Goal: Task Accomplishment & Management: Use online tool/utility

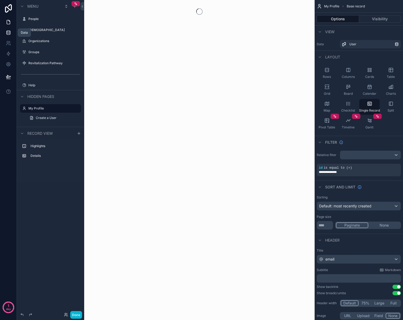
click at [9, 32] on icon at bounding box center [8, 32] width 5 height 5
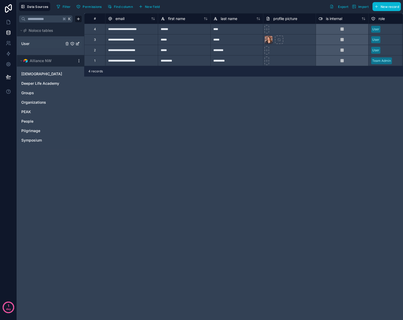
click at [35, 42] on link "User" at bounding box center [42, 43] width 43 height 5
click at [77, 44] on icon "User" at bounding box center [78, 43] width 2 height 2
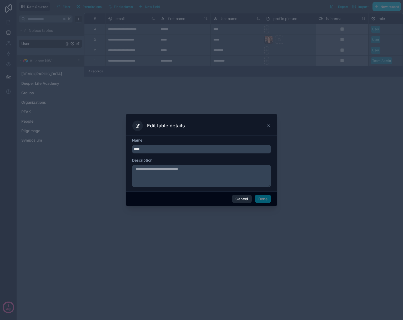
click at [240, 200] on button "Cancel" at bounding box center [241, 198] width 19 height 8
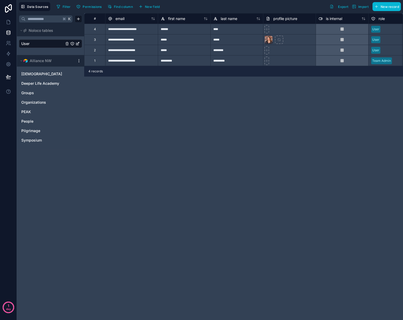
click at [79, 61] on html "**********" at bounding box center [201, 160] width 403 height 320
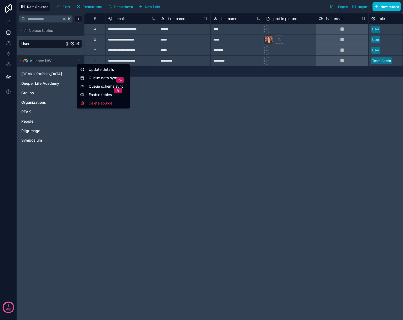
click at [233, 146] on html "**********" at bounding box center [201, 160] width 403 height 320
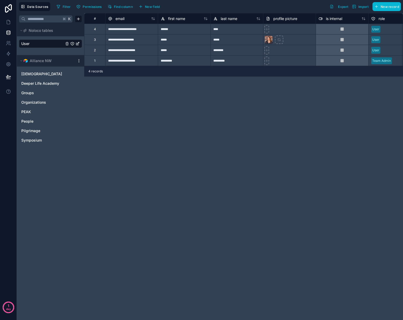
click at [199, 110] on div "**********" at bounding box center [243, 166] width 319 height 306
click at [8, 42] on icon at bounding box center [8, 42] width 5 height 5
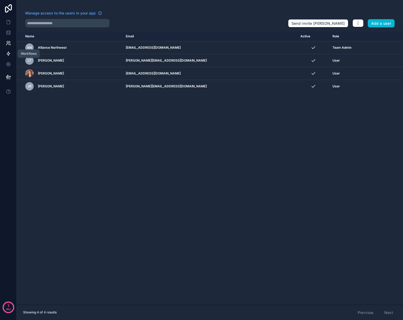
click at [8, 54] on icon at bounding box center [8, 54] width 3 height 4
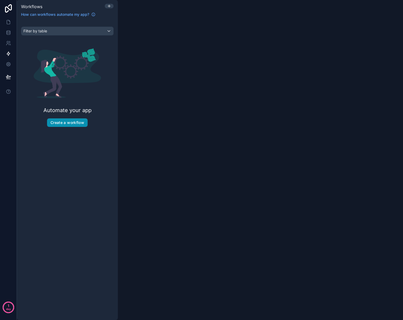
click at [74, 123] on button "Create a workflow" at bounding box center [67, 122] width 40 height 8
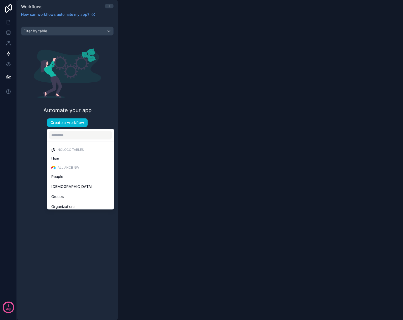
click at [9, 34] on div "scrollable content" at bounding box center [201, 160] width 403 height 320
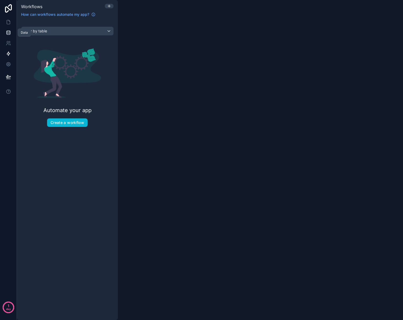
click at [9, 32] on icon at bounding box center [8, 32] width 5 height 5
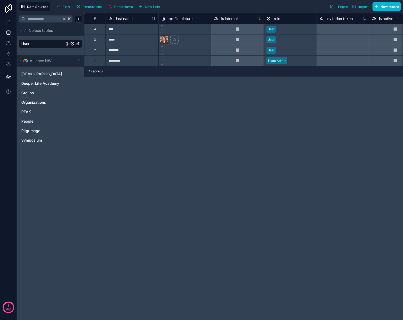
scroll to position [0, 104]
click at [8, 52] on icon at bounding box center [8, 54] width 3 height 4
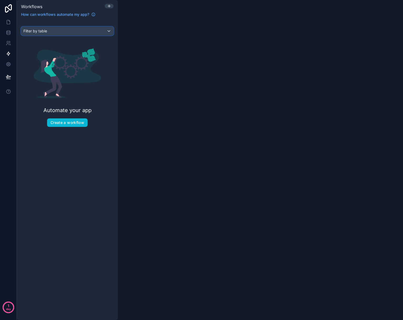
click at [95, 30] on div "Filter by table" at bounding box center [67, 31] width 92 height 8
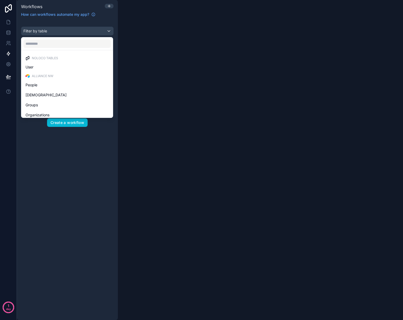
click at [107, 20] on div "scrollable content" at bounding box center [201, 160] width 403 height 320
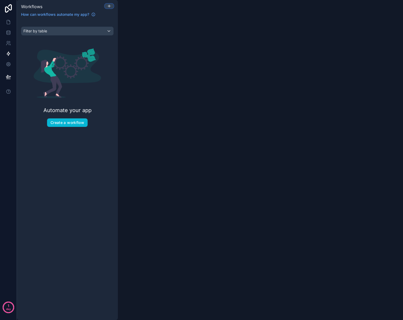
click at [112, 7] on div at bounding box center [109, 6] width 8 height 4
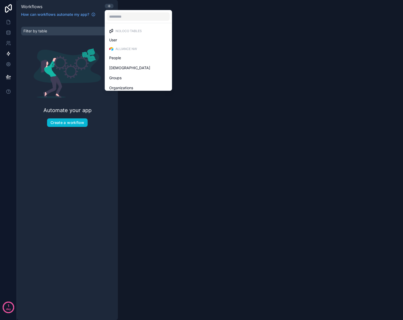
click at [61, 125] on div at bounding box center [201, 160] width 403 height 320
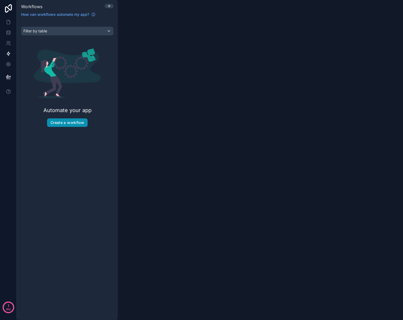
click at [63, 122] on button "Create a workflow" at bounding box center [67, 122] width 40 height 8
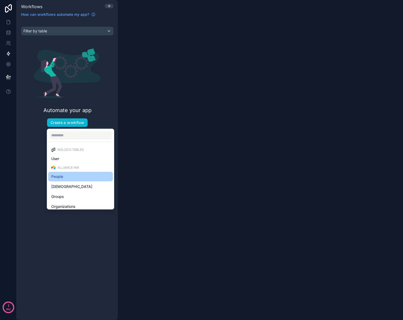
click at [64, 176] on div "People" at bounding box center [80, 176] width 58 height 6
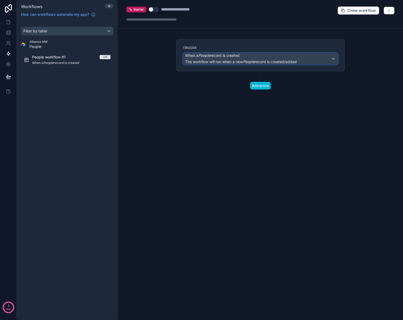
click at [270, 59] on div "When a People record is created The workflow will run when a new People record …" at bounding box center [240, 59] width 111 height 12
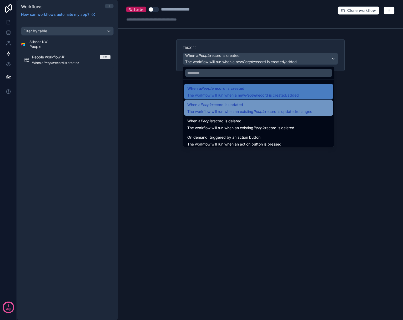
click at [249, 108] on div "When a People record is updated The workflow will run when an existing People r…" at bounding box center [249, 107] width 125 height 13
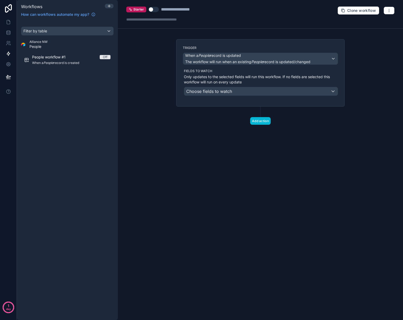
click at [225, 77] on p "Only updates to the selected fields will run this workflow. If no fields are se…" at bounding box center [261, 79] width 154 height 11
click at [226, 91] on span "Choose fields to watch" at bounding box center [209, 91] width 46 height 5
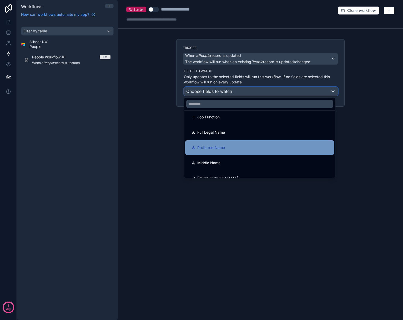
scroll to position [654, 0]
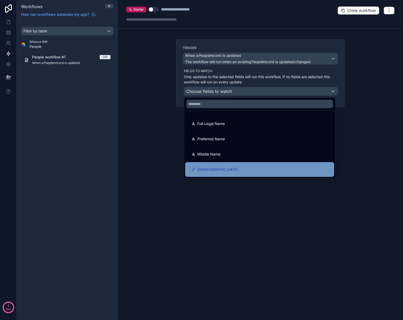
click at [209, 167] on span "[DEMOGRAPHIC_DATA]" at bounding box center [217, 169] width 41 height 6
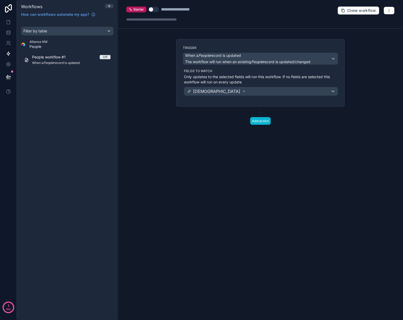
click at [257, 103] on div "Trigger When a People record is updated The workflow will run when an existing …" at bounding box center [260, 72] width 168 height 67
click at [332, 91] on div "[DEMOGRAPHIC_DATA]" at bounding box center [260, 91] width 153 height 8
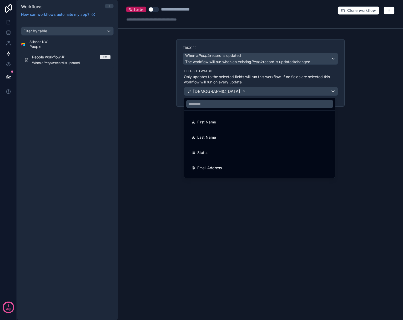
click at [332, 91] on div at bounding box center [201, 160] width 403 height 320
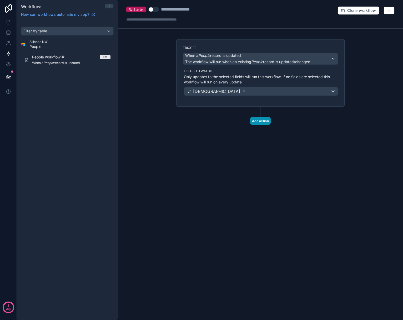
click at [264, 120] on button "Add action" at bounding box center [260, 121] width 21 height 8
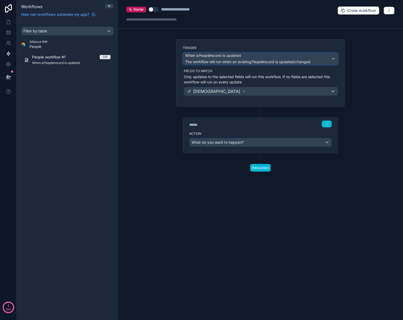
click at [274, 57] on span "When a People record is updated" at bounding box center [247, 55] width 125 height 5
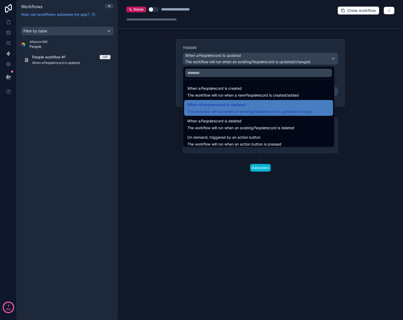
click at [274, 57] on div at bounding box center [201, 160] width 403 height 320
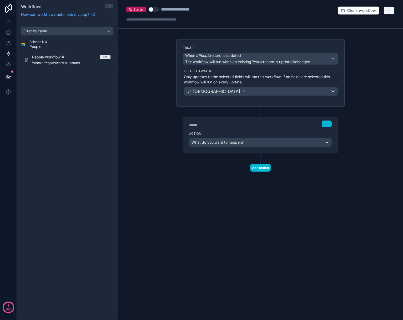
click at [389, 12] on icon "button" at bounding box center [389, 10] width 4 height 4
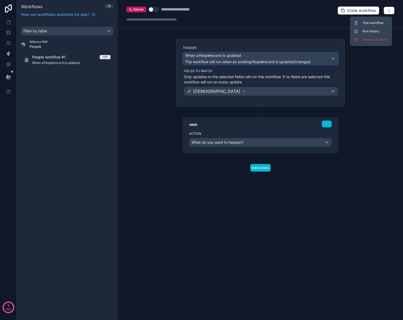
click at [257, 63] on em "People" at bounding box center [257, 61] width 12 height 4
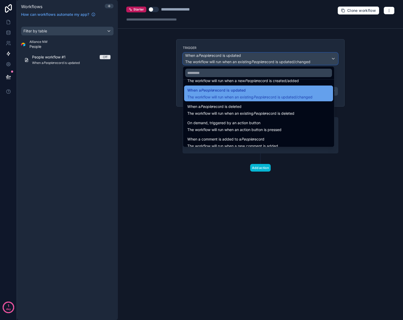
scroll to position [19, 0]
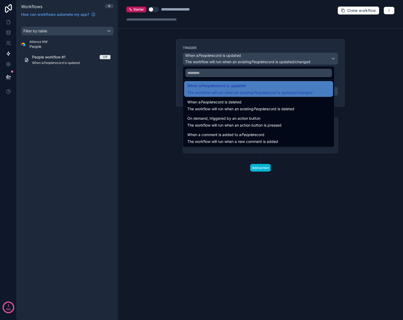
drag, startPoint x: 259, startPoint y: 46, endPoint x: 237, endPoint y: 45, distance: 22.4
click at [258, 46] on div at bounding box center [201, 160] width 403 height 320
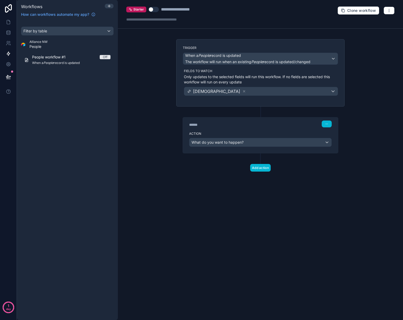
click at [190, 45] on div "Trigger When a People record is updated The workflow will run when an existing …" at bounding box center [260, 72] width 168 height 67
click at [188, 49] on label "Trigger" at bounding box center [260, 48] width 155 height 4
click at [201, 72] on label "Fields to watch" at bounding box center [261, 71] width 154 height 4
click at [219, 80] on p "Only updates to the selected fields will run this workflow. If no fields are se…" at bounding box center [261, 79] width 154 height 11
click at [166, 70] on div "**********" at bounding box center [260, 160] width 285 height 320
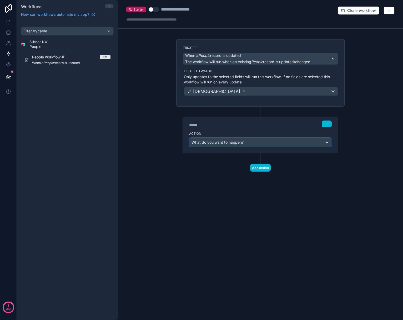
click at [255, 145] on div "What do you want to happen?" at bounding box center [260, 142] width 142 height 8
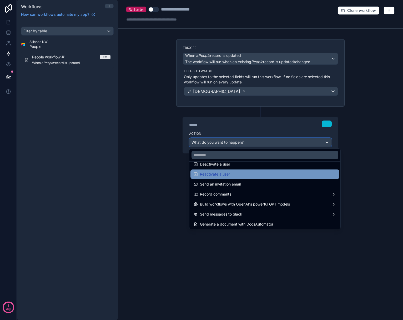
scroll to position [97, 0]
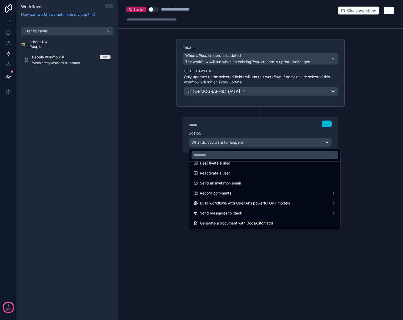
click at [325, 123] on div at bounding box center [201, 160] width 403 height 320
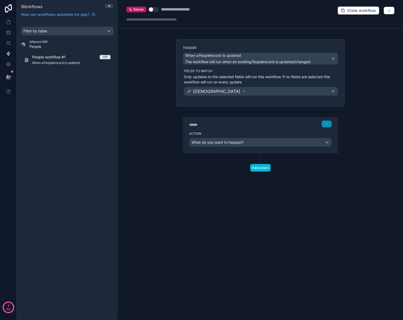
click at [327, 123] on icon "button" at bounding box center [326, 123] width 3 height 3
click at [283, 121] on div "****** Step 1" at bounding box center [260, 123] width 142 height 7
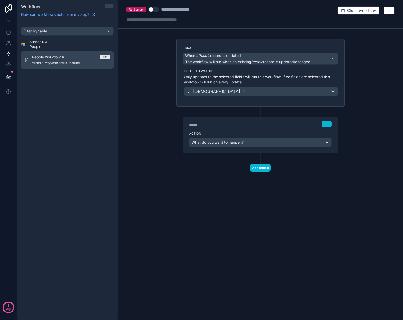
click at [73, 61] on span "When a People record is updated" at bounding box center [71, 63] width 78 height 4
click at [211, 69] on label "Fields to watch" at bounding box center [261, 71] width 154 height 4
click at [153, 10] on button "Use setting" at bounding box center [153, 9] width 11 height 5
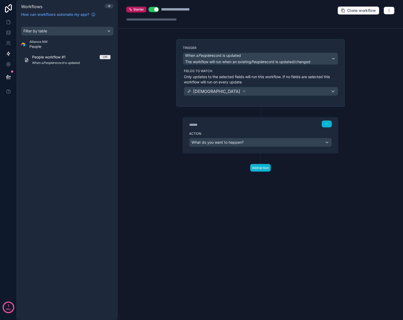
click at [153, 10] on button "Use setting" at bounding box center [153, 9] width 11 height 5
click at [329, 59] on div "When a People record is updated The workflow will run when an existing People r…" at bounding box center [260, 59] width 155 height 12
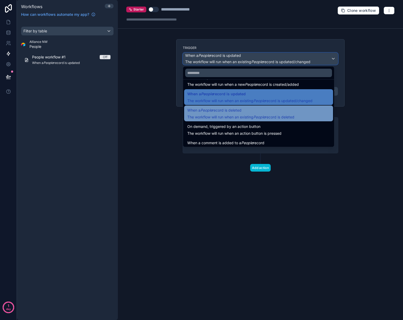
scroll to position [19, 0]
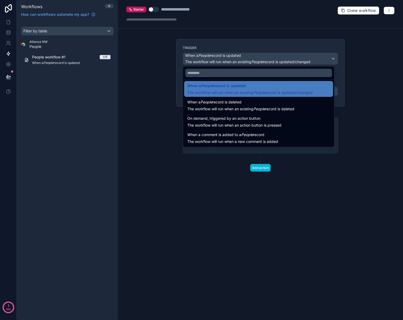
click at [308, 177] on div at bounding box center [201, 160] width 403 height 320
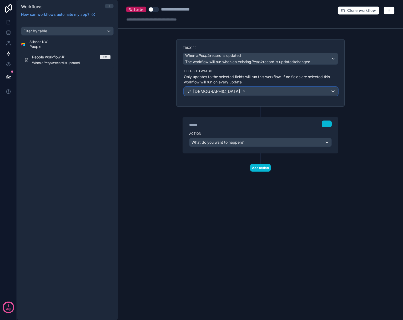
click at [332, 93] on div "[DEMOGRAPHIC_DATA]" at bounding box center [260, 91] width 153 height 8
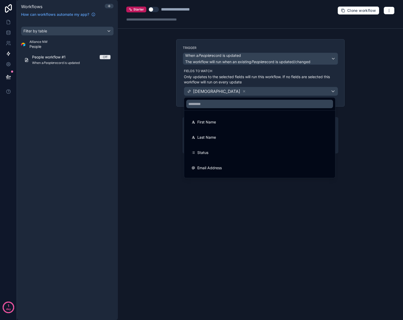
click at [240, 121] on div "First Name" at bounding box center [259, 122] width 136 height 6
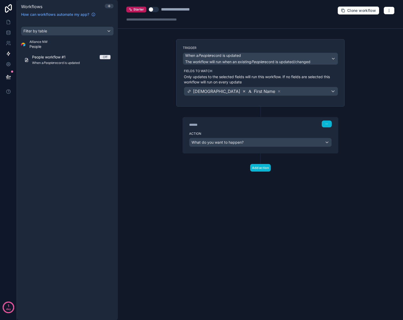
click at [242, 91] on icon at bounding box center [244, 91] width 4 height 4
click at [200, 91] on span "First Name" at bounding box center [203, 91] width 21 height 6
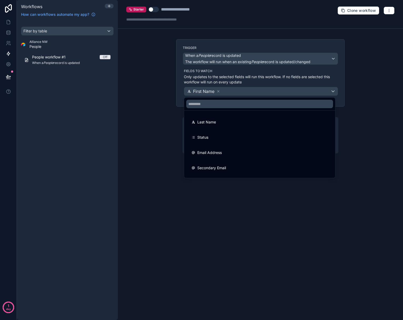
click at [355, 77] on div at bounding box center [201, 160] width 403 height 320
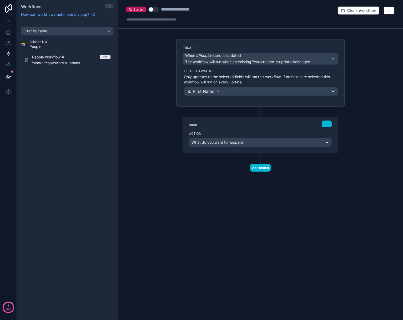
click at [158, 22] on div at bounding box center [163, 19] width 74 height 5
click at [165, 81] on div "**********" at bounding box center [260, 160] width 285 height 320
click at [244, 91] on div "First Name" at bounding box center [260, 91] width 153 height 8
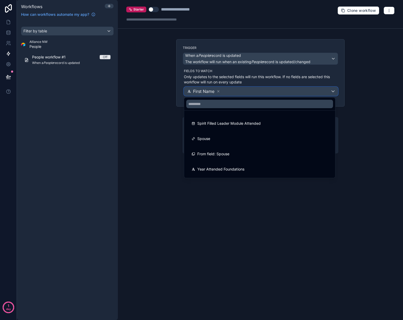
scroll to position [550, 0]
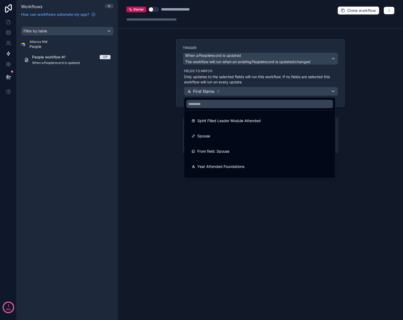
click at [164, 144] on div at bounding box center [201, 160] width 403 height 320
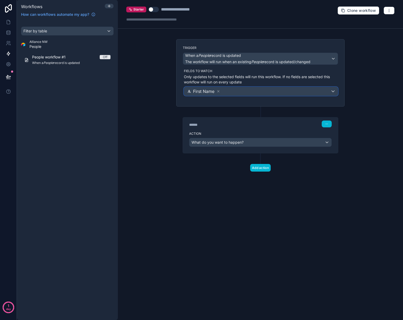
click at [332, 91] on div "First Name" at bounding box center [260, 91] width 153 height 8
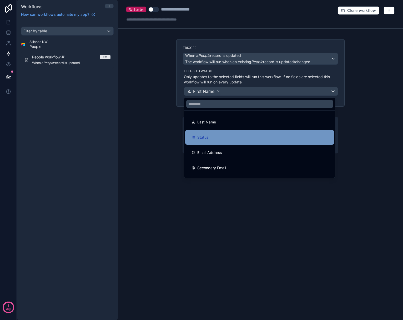
click at [214, 136] on div "Status" at bounding box center [259, 137] width 136 height 6
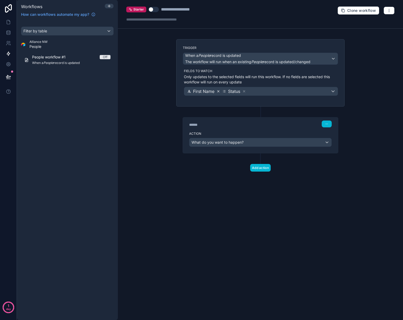
click at [219, 90] on icon at bounding box center [218, 91] width 4 height 4
click at [335, 91] on div "Status" at bounding box center [260, 91] width 153 height 8
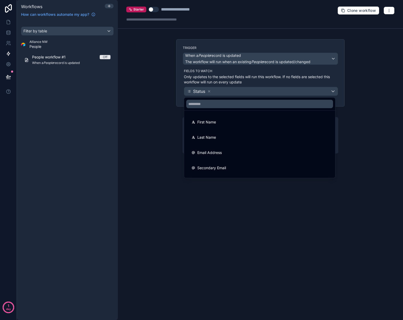
click at [334, 91] on div at bounding box center [201, 160] width 403 height 320
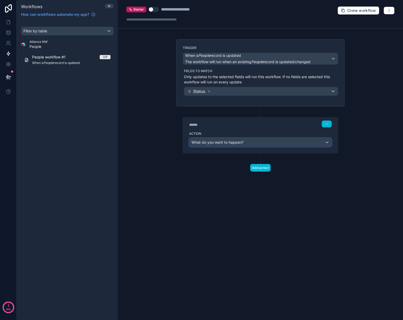
click at [326, 144] on div "What do you want to happen?" at bounding box center [260, 142] width 142 height 8
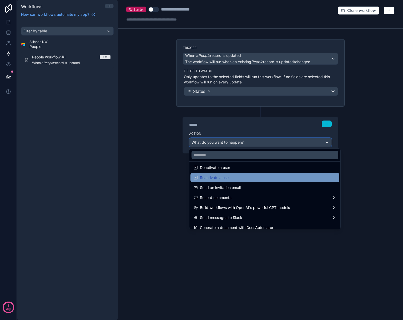
scroll to position [97, 0]
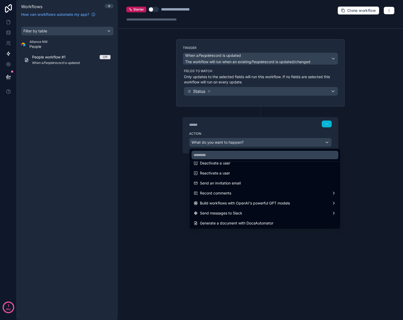
click at [369, 78] on div at bounding box center [201, 160] width 403 height 320
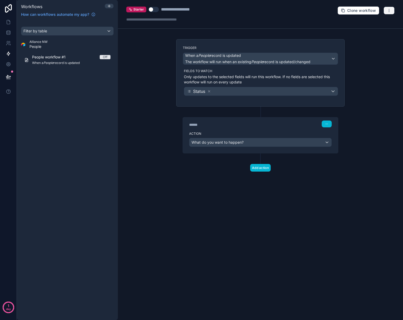
click at [389, 9] on icon "button" at bounding box center [388, 9] width 0 height 0
click at [152, 69] on div "**********" at bounding box center [260, 160] width 285 height 320
click at [85, 31] on div "Filter by table" at bounding box center [67, 31] width 92 height 8
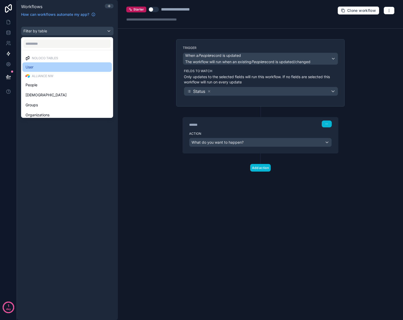
click at [37, 67] on div "User" at bounding box center [66, 67] width 83 height 6
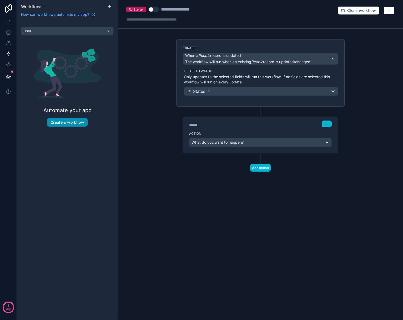
click at [71, 121] on button "Create a workflow" at bounding box center [67, 122] width 40 height 8
click at [63, 124] on button "Create a workflow" at bounding box center [67, 122] width 40 height 8
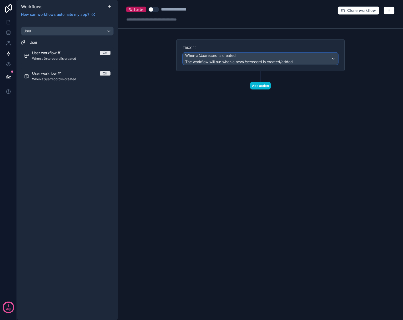
click at [266, 58] on span "When a User record is created" at bounding box center [238, 55] width 107 height 5
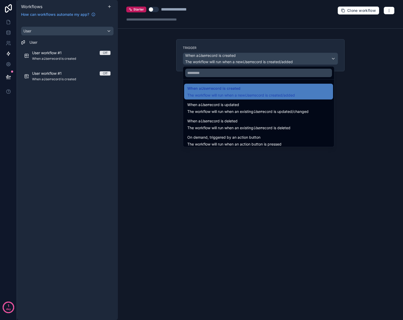
click at [266, 58] on div at bounding box center [201, 160] width 403 height 320
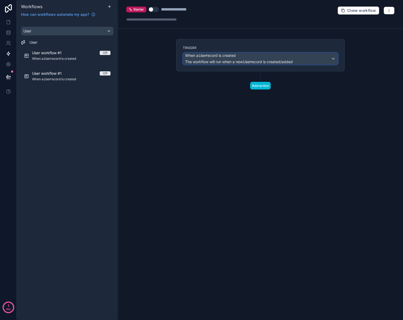
click at [332, 59] on div "When a User record is created The workflow will run when a new User record is c…" at bounding box center [260, 59] width 155 height 12
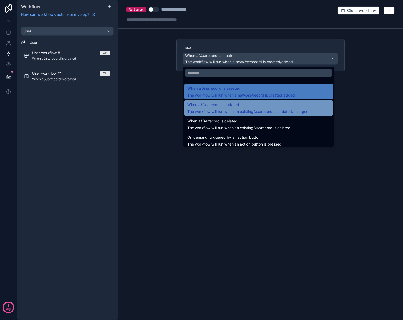
click at [239, 106] on span "When a User record is updated" at bounding box center [213, 104] width 52 height 6
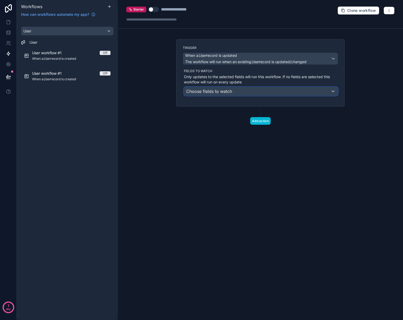
click at [258, 90] on div "Choose fields to watch" at bounding box center [260, 91] width 153 height 8
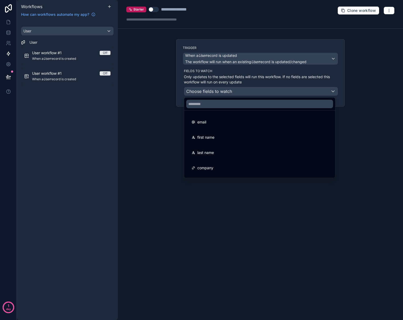
click at [211, 122] on div "email" at bounding box center [259, 122] width 136 height 6
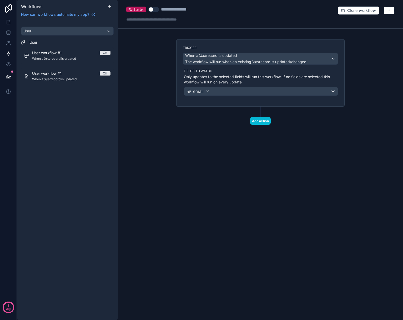
drag, startPoint x: 211, startPoint y: 110, endPoint x: 226, endPoint y: 109, distance: 14.5
click at [214, 109] on div "Add action" at bounding box center [260, 115] width 168 height 18
click at [171, 61] on div "**********" at bounding box center [260, 160] width 285 height 320
click at [183, 64] on button "When a User record is updated The workflow will run when an existing User recor…" at bounding box center [260, 59] width 155 height 12
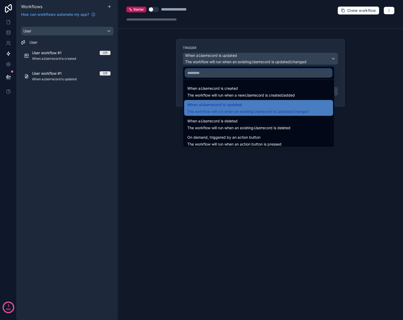
click at [198, 76] on input "text" at bounding box center [258, 73] width 147 height 8
click at [86, 46] on div at bounding box center [201, 160] width 403 height 320
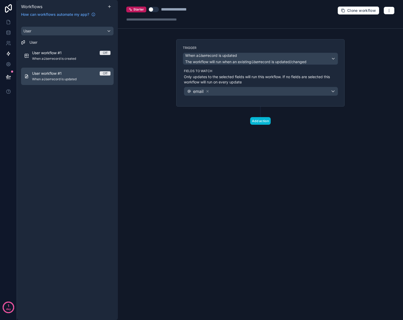
click at [57, 74] on span "User workflow #1" at bounding box center [50, 73] width 36 height 5
click at [9, 65] on icon at bounding box center [8, 64] width 1 height 1
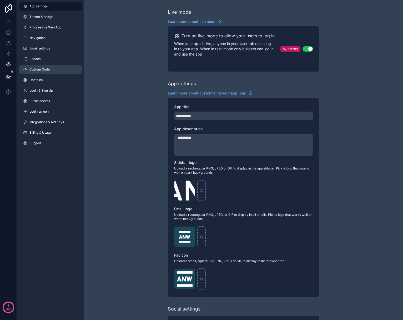
click at [52, 69] on link "Custom Code" at bounding box center [50, 69] width 63 height 8
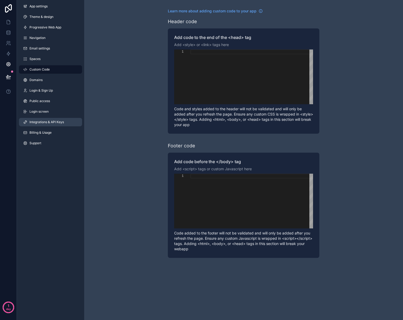
click at [47, 124] on link "Integrations & API Keys" at bounding box center [50, 122] width 63 height 8
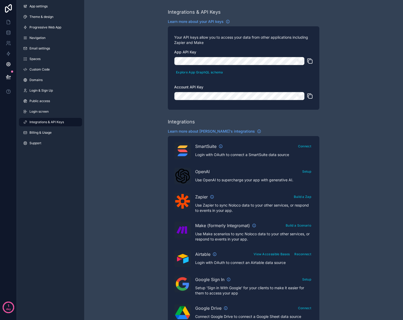
click at [103, 111] on div "Integrations & API Keys Learn more about your API keys Your API keys allow you …" at bounding box center [243, 234] width 319 height 468
click at [9, 32] on icon at bounding box center [8, 32] width 5 height 5
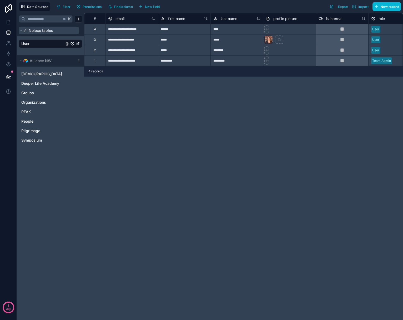
click at [49, 31] on span "Noloco tables" at bounding box center [41, 30] width 24 height 5
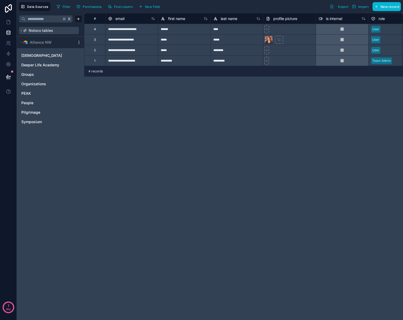
click at [49, 31] on span "Noloco tables" at bounding box center [41, 30] width 24 height 5
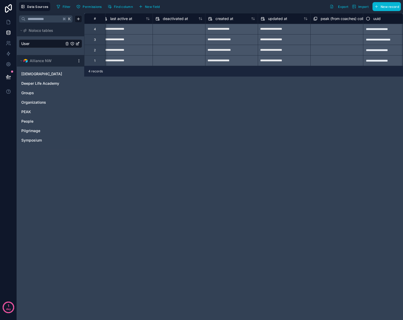
scroll to position [0, 439]
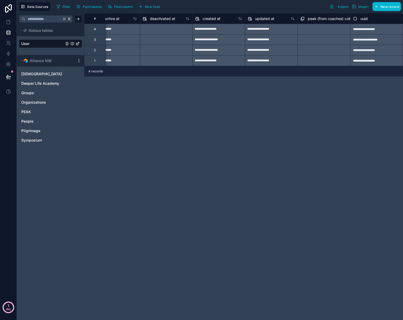
click at [9, 305] on p "day" at bounding box center [8, 308] width 5 height 7
click at [94, 165] on div "**********" at bounding box center [243, 166] width 319 height 306
click at [11, 23] on link at bounding box center [8, 22] width 17 height 11
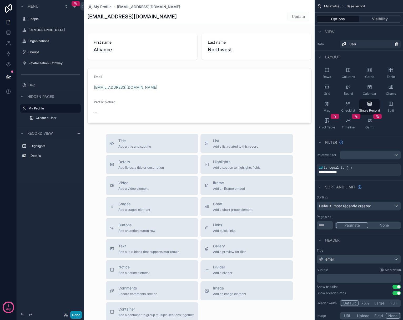
click at [76, 314] on button "Done" at bounding box center [76, 315] width 12 height 8
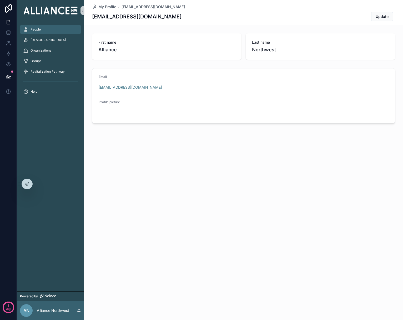
click at [38, 30] on span "People" at bounding box center [35, 29] width 10 height 4
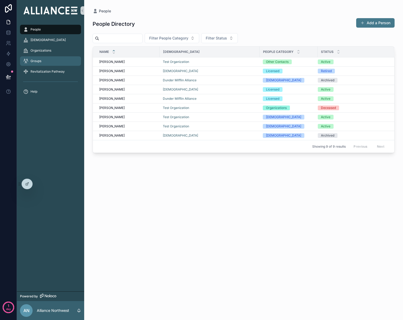
click at [34, 61] on span "Groups" at bounding box center [35, 61] width 11 height 4
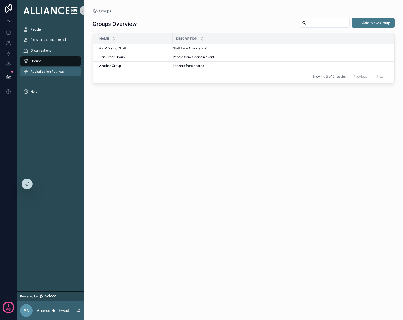
click at [42, 72] on span "Revitalization Pathway" at bounding box center [47, 71] width 34 height 4
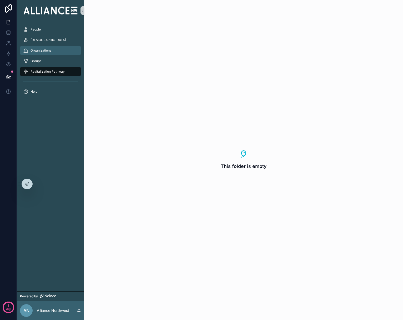
click at [42, 51] on span "Organizations" at bounding box center [40, 50] width 21 height 4
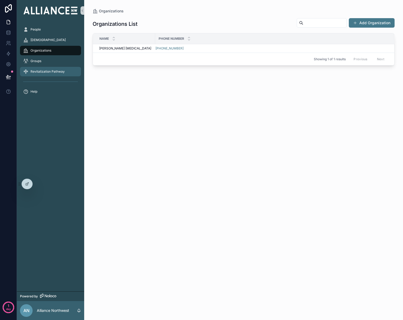
click at [40, 70] on span "Revitalization Pathway" at bounding box center [47, 71] width 34 height 4
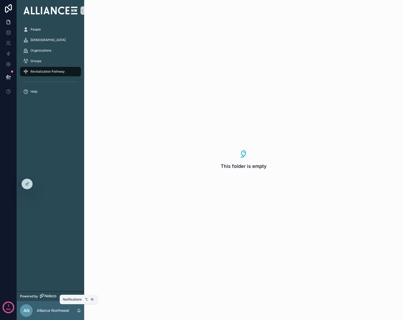
click at [79, 311] on icon "scrollable content" at bounding box center [79, 310] width 4 height 4
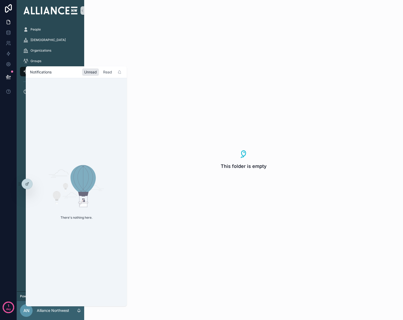
click at [110, 73] on div "Read" at bounding box center [107, 71] width 13 height 7
click at [90, 70] on div "Unread" at bounding box center [90, 71] width 17 height 7
click at [80, 202] on rect "scrollable content" at bounding box center [82, 202] width 9 height 1
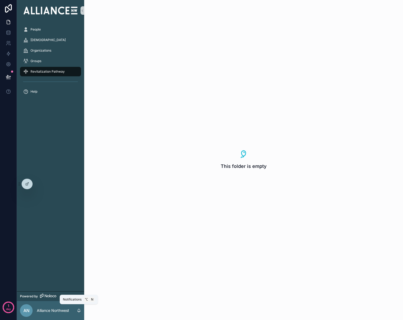
click at [80, 311] on icon "scrollable content" at bounding box center [79, 310] width 4 height 4
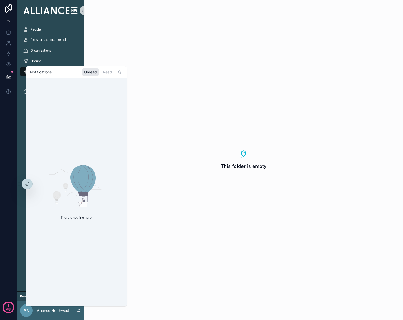
click at [58, 310] on p "Alliance Northwest" at bounding box center [53, 310] width 32 height 5
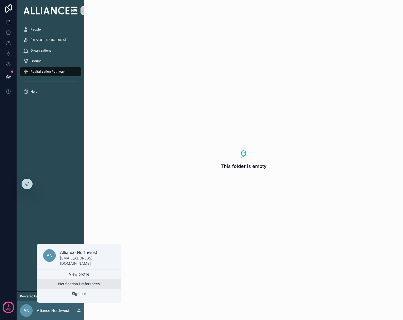
click at [71, 283] on button "Notification Preferences" at bounding box center [79, 283] width 84 height 9
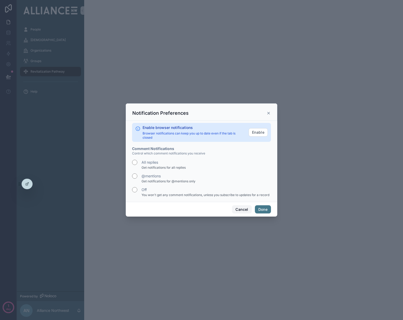
click at [243, 210] on button "Cancel" at bounding box center [241, 209] width 19 height 8
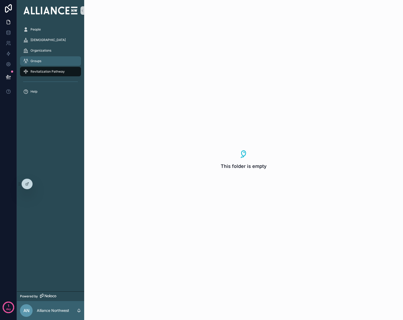
click at [38, 63] on span "Groups" at bounding box center [35, 61] width 11 height 4
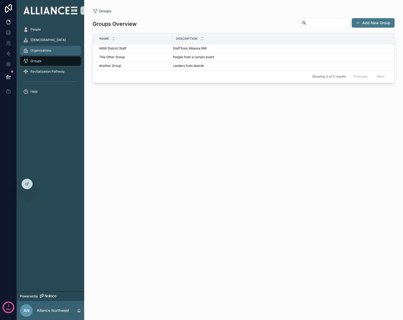
click at [38, 50] on span "Organizations" at bounding box center [40, 50] width 21 height 4
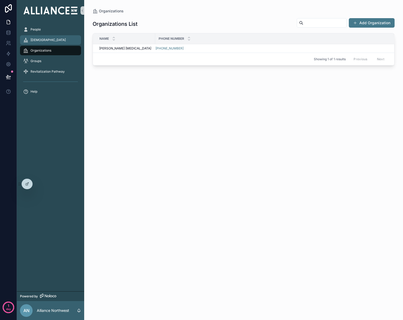
drag, startPoint x: 37, startPoint y: 40, endPoint x: 37, endPoint y: 35, distance: 4.2
click at [37, 40] on span "[DEMOGRAPHIC_DATA]" at bounding box center [47, 40] width 35 height 4
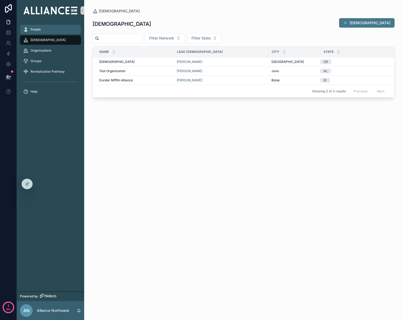
click at [37, 30] on span "People" at bounding box center [35, 29] width 10 height 4
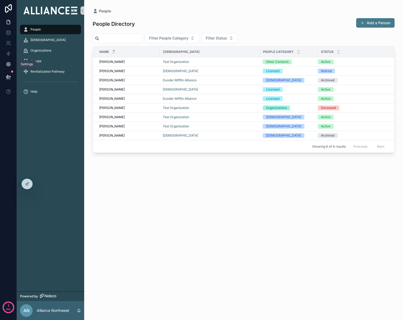
click at [9, 64] on icon at bounding box center [8, 64] width 4 height 4
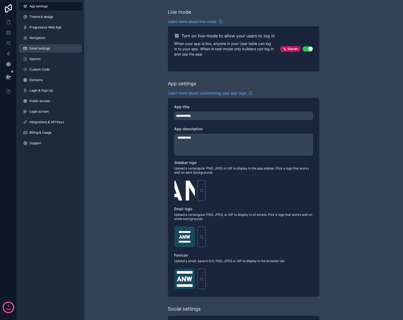
click at [47, 51] on link "Email settings" at bounding box center [50, 48] width 63 height 8
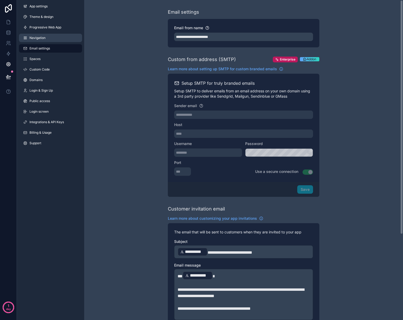
click at [48, 35] on link "Navigation" at bounding box center [50, 38] width 63 height 8
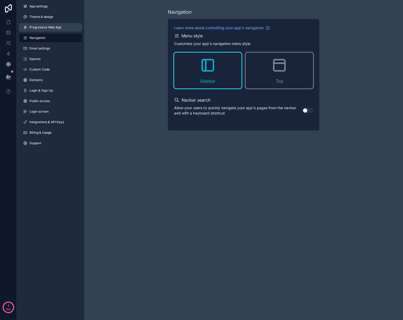
click at [48, 27] on span "Progressive Web App" at bounding box center [45, 27] width 32 height 4
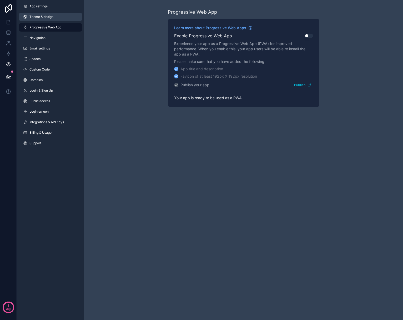
click at [49, 16] on span "Theme & design" at bounding box center [41, 17] width 24 height 4
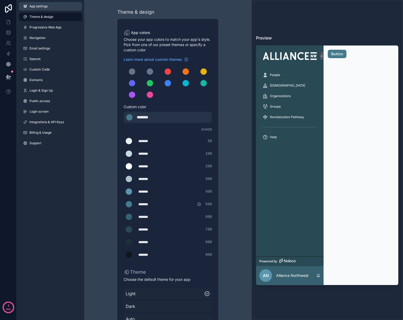
click at [49, 7] on link "App settings" at bounding box center [50, 6] width 63 height 8
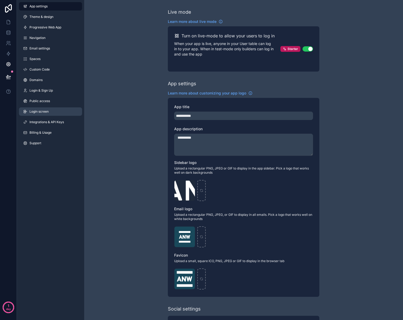
click at [47, 112] on span "Login screen" at bounding box center [38, 111] width 19 height 4
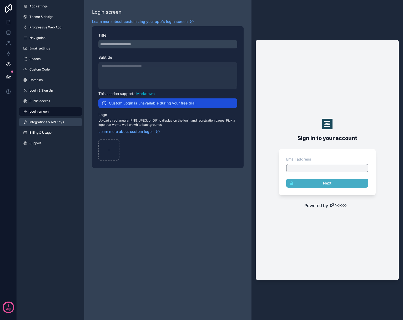
click at [50, 124] on span "Integrations & API Keys" at bounding box center [46, 122] width 34 height 4
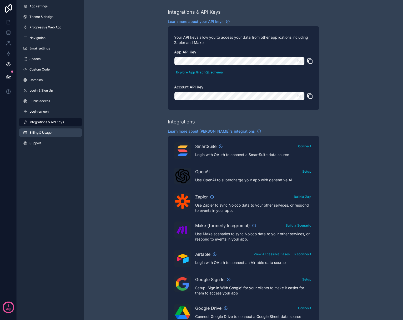
click at [46, 136] on link "Billing & Usage" at bounding box center [50, 132] width 63 height 8
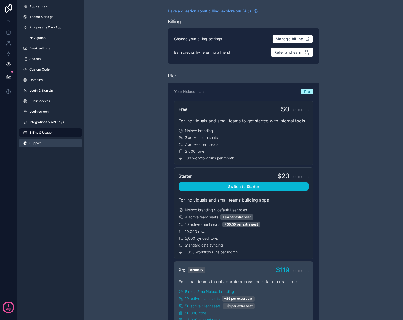
click at [34, 144] on span "Support" at bounding box center [35, 143] width 12 height 4
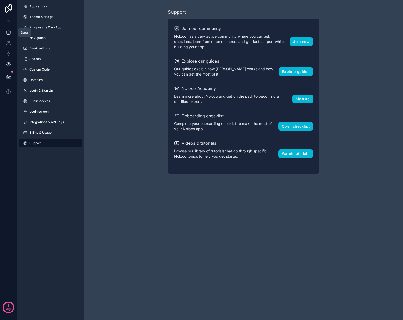
click at [9, 33] on icon at bounding box center [8, 32] width 5 height 5
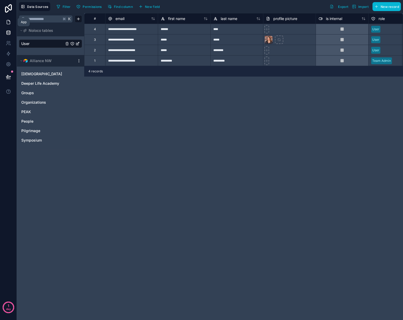
click at [10, 24] on icon at bounding box center [8, 21] width 5 height 5
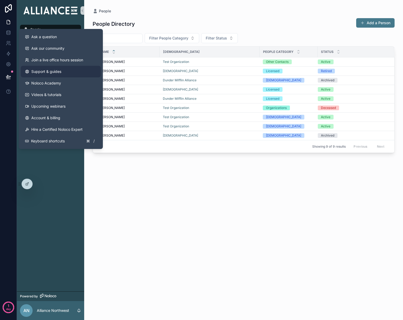
click at [53, 72] on span "Support & guides" at bounding box center [46, 71] width 30 height 5
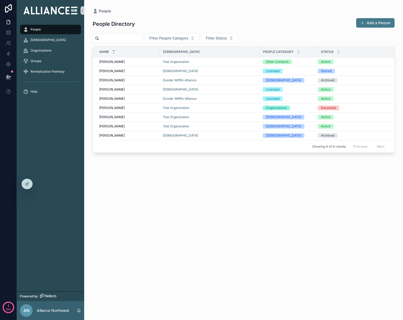
click at [51, 183] on div "People [DEMOGRAPHIC_DATA] Organizations Groups Revitalization Pathway Help" at bounding box center [50, 156] width 67 height 270
click at [7, 53] on icon at bounding box center [8, 54] width 3 height 4
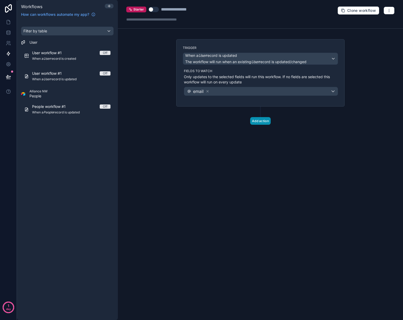
click at [259, 121] on button "Add action" at bounding box center [260, 121] width 21 height 8
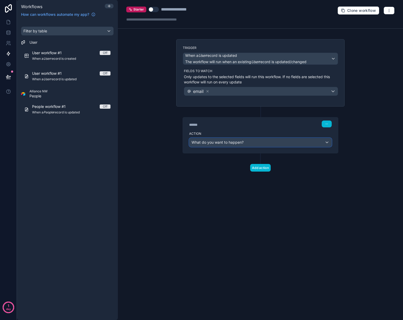
click at [242, 141] on span "What do you want to happen?" at bounding box center [217, 142] width 52 height 4
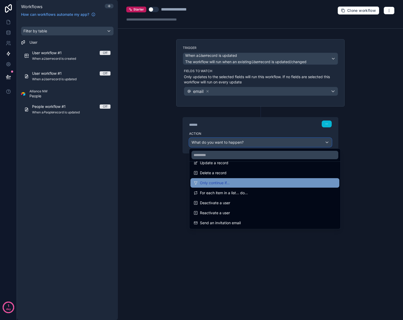
scroll to position [63, 0]
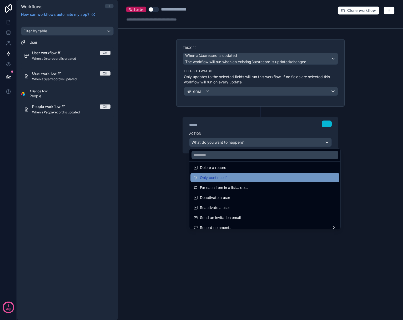
click at [232, 178] on div "Only continue if..." at bounding box center [264, 177] width 142 height 6
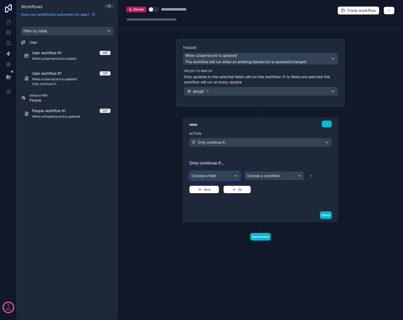
click at [212, 176] on div "Choose a field" at bounding box center [214, 175] width 50 height 8
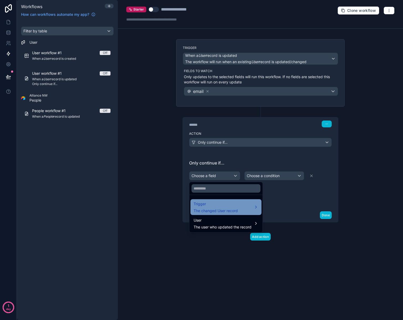
click at [248, 209] on div "Trigger The changed User record" at bounding box center [225, 207] width 65 height 13
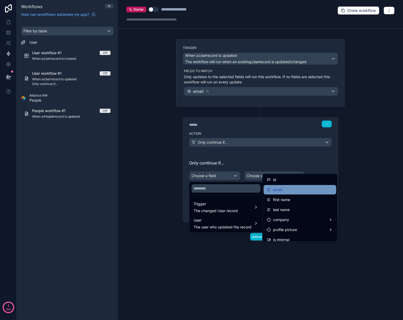
click at [275, 188] on span "email" at bounding box center [277, 189] width 9 height 6
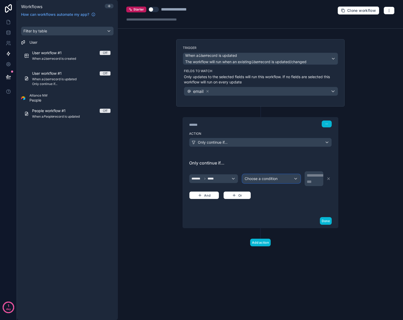
click at [278, 178] on div "Choose a condition" at bounding box center [270, 178] width 57 height 8
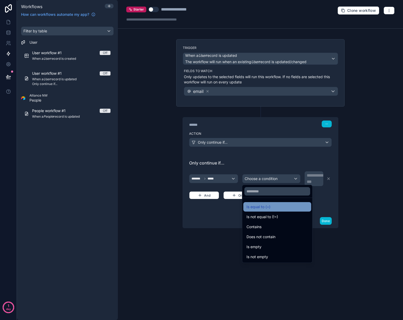
click at [273, 206] on div "Is equal to (=)" at bounding box center [277, 206] width 62 height 6
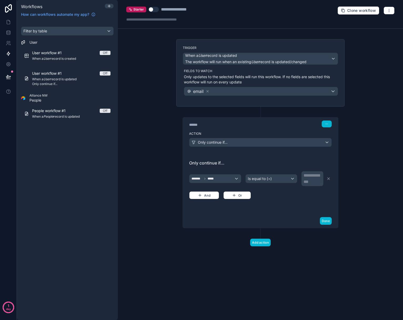
click at [311, 179] on div "**********" at bounding box center [312, 178] width 19 height 13
click at [201, 234] on div "Add action" at bounding box center [260, 237] width 168 height 18
click at [326, 125] on button "button" at bounding box center [326, 123] width 10 height 7
click at [153, 187] on div "**********" at bounding box center [260, 160] width 285 height 320
click at [219, 178] on div "******* *****" at bounding box center [215, 178] width 52 height 8
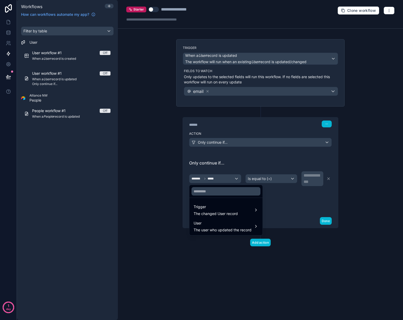
click at [292, 199] on div at bounding box center [201, 160] width 403 height 320
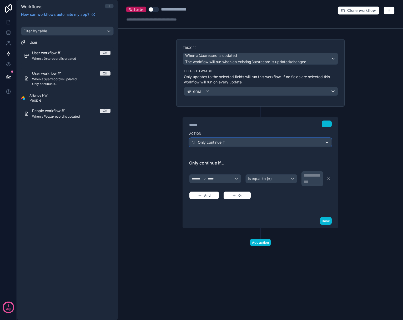
click at [254, 141] on div "Only continue if..." at bounding box center [260, 142] width 142 height 8
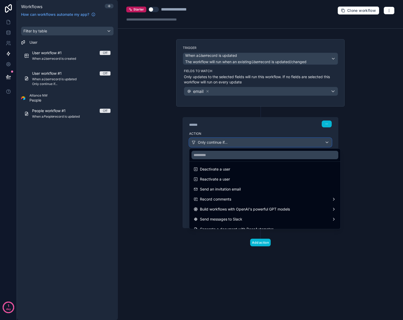
scroll to position [97, 0]
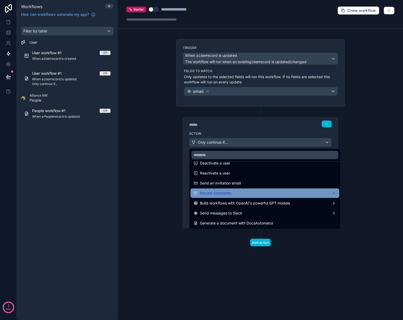
click at [243, 193] on div "Record comments" at bounding box center [264, 193] width 142 height 6
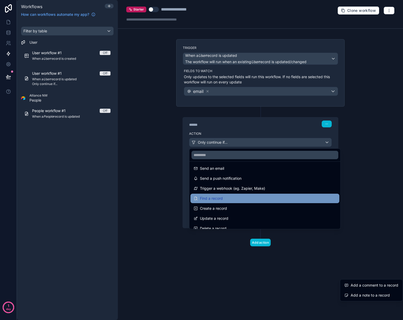
scroll to position [0, 0]
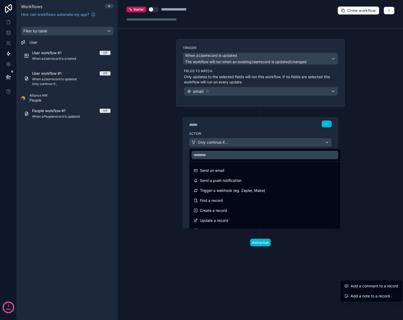
click at [8, 33] on div at bounding box center [201, 160] width 403 height 320
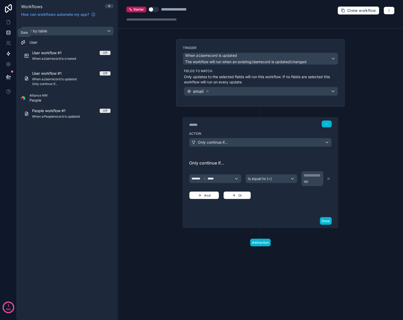
click at [7, 34] on icon at bounding box center [8, 32] width 5 height 5
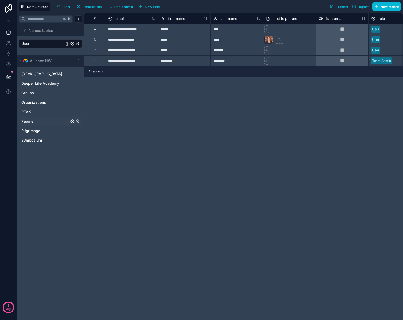
click at [43, 123] on link "People" at bounding box center [45, 121] width 48 height 5
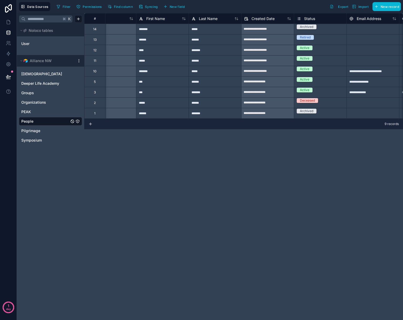
scroll to position [0, 66]
